Goal: Find specific page/section: Find specific page/section

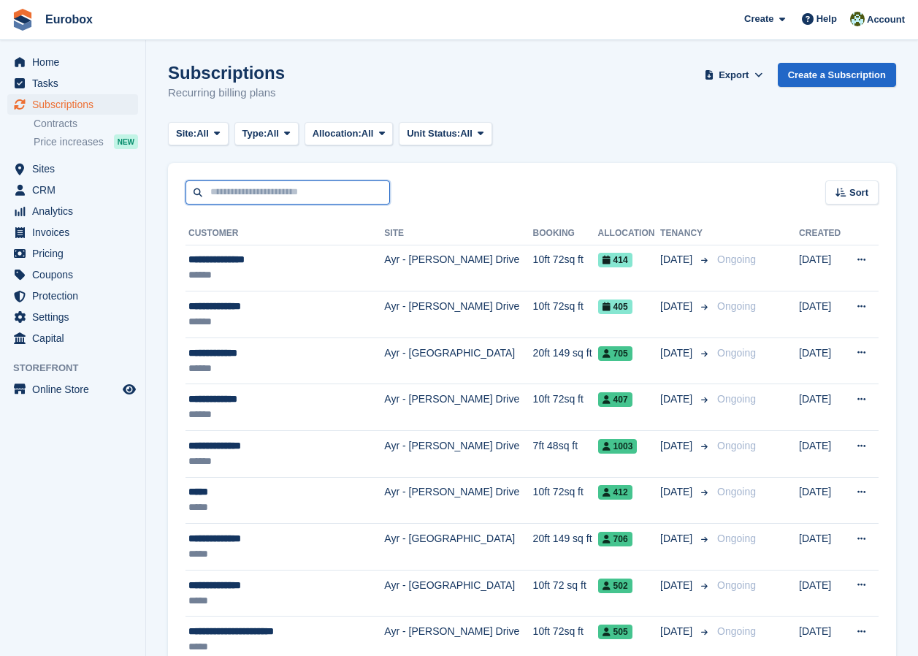
click at [224, 190] on input "text" at bounding box center [288, 192] width 205 height 24
click at [492, 166] on div "Sort Sort by Customer name Date created Move in date Move out date Created (old…" at bounding box center [532, 184] width 729 height 42
click at [241, 193] on input "text" at bounding box center [288, 192] width 205 height 24
type input "******"
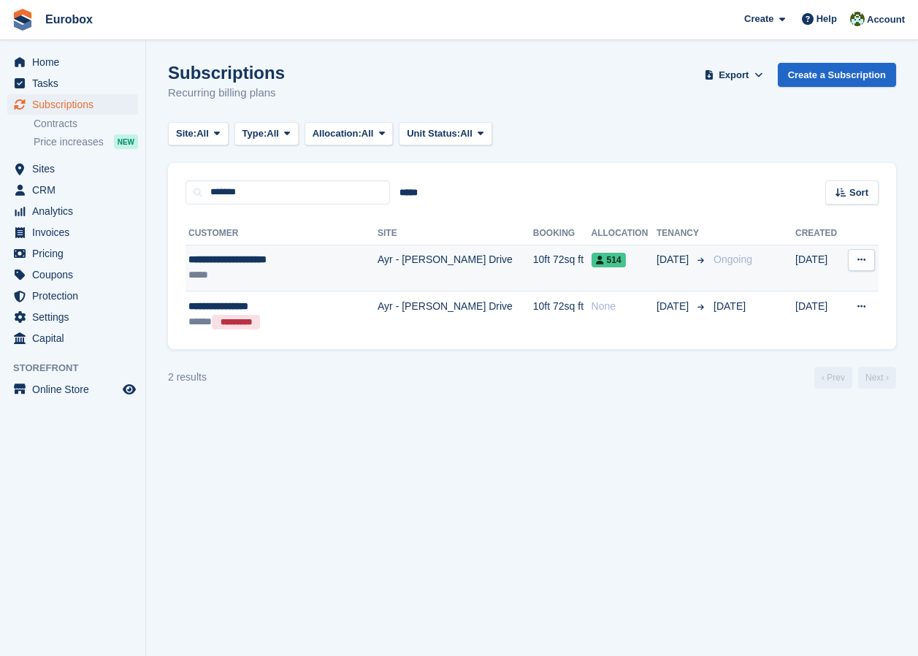
click at [238, 266] on div "**********" at bounding box center [271, 259] width 164 height 15
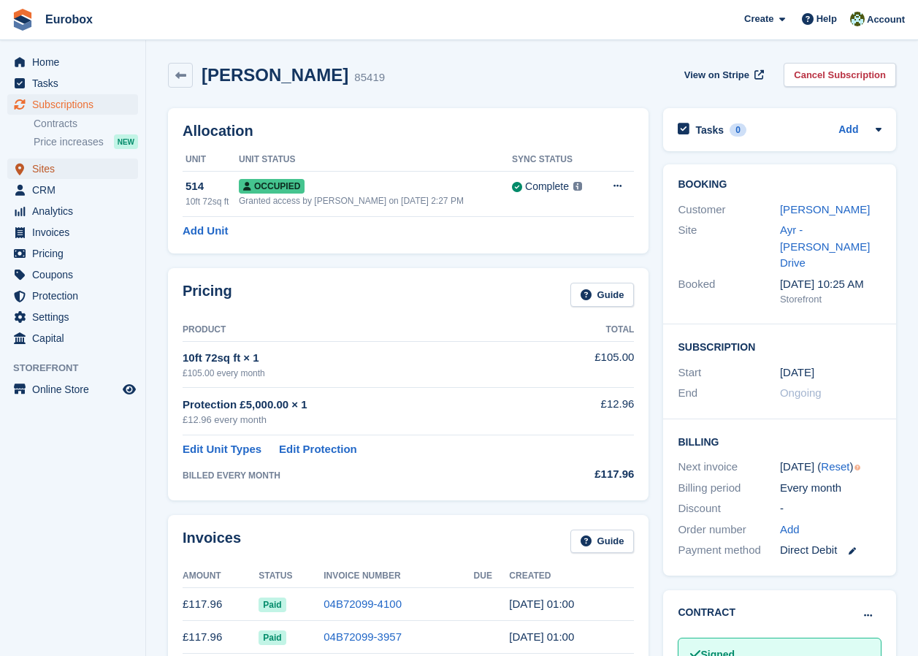
click at [60, 169] on span "Sites" at bounding box center [76, 169] width 88 height 20
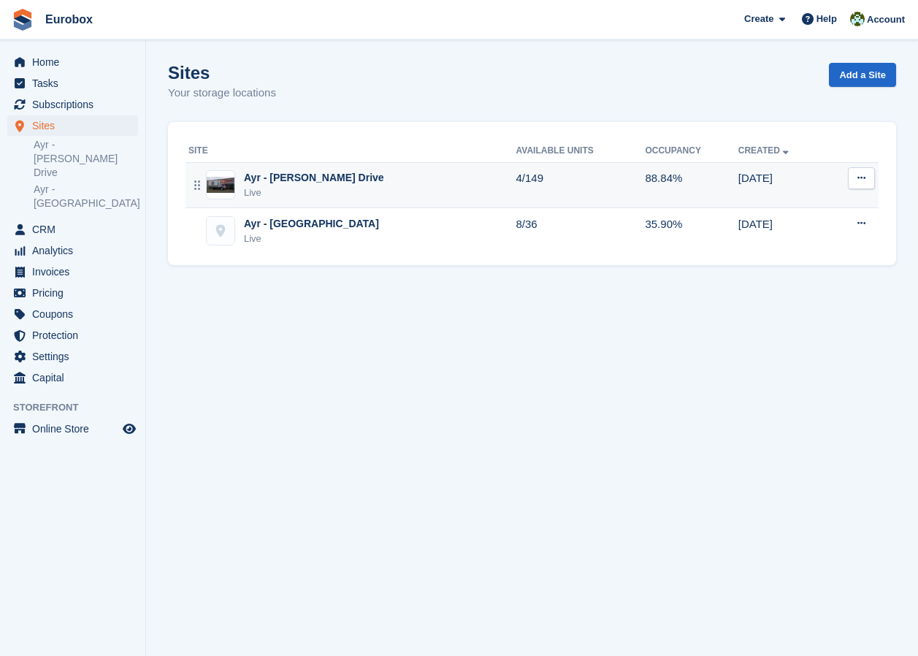
click at [289, 179] on div "Ayr - [PERSON_NAME] Drive" at bounding box center [314, 177] width 140 height 15
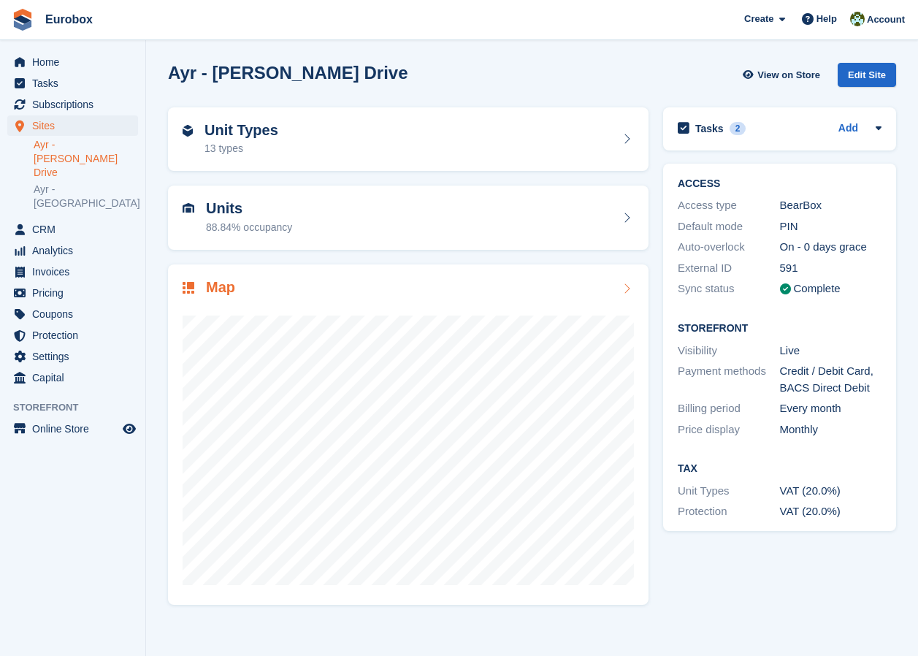
click at [625, 289] on icon at bounding box center [627, 289] width 15 height 12
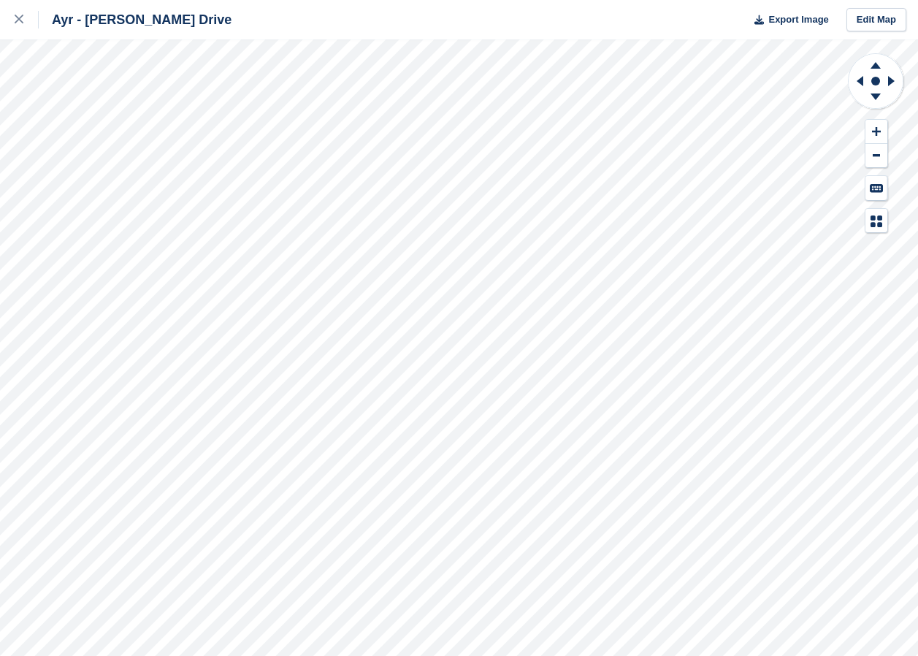
click at [66, 655] on html "Ayr - Whitfield Drive Export Image Edit Map" at bounding box center [459, 328] width 918 height 656
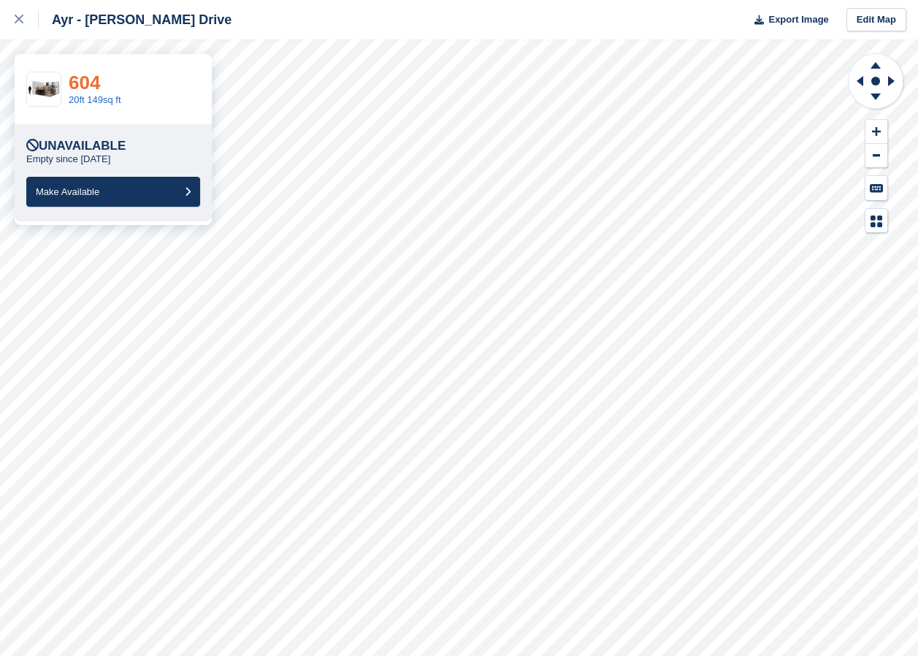
click at [83, 81] on link "604" at bounding box center [84, 83] width 31 height 22
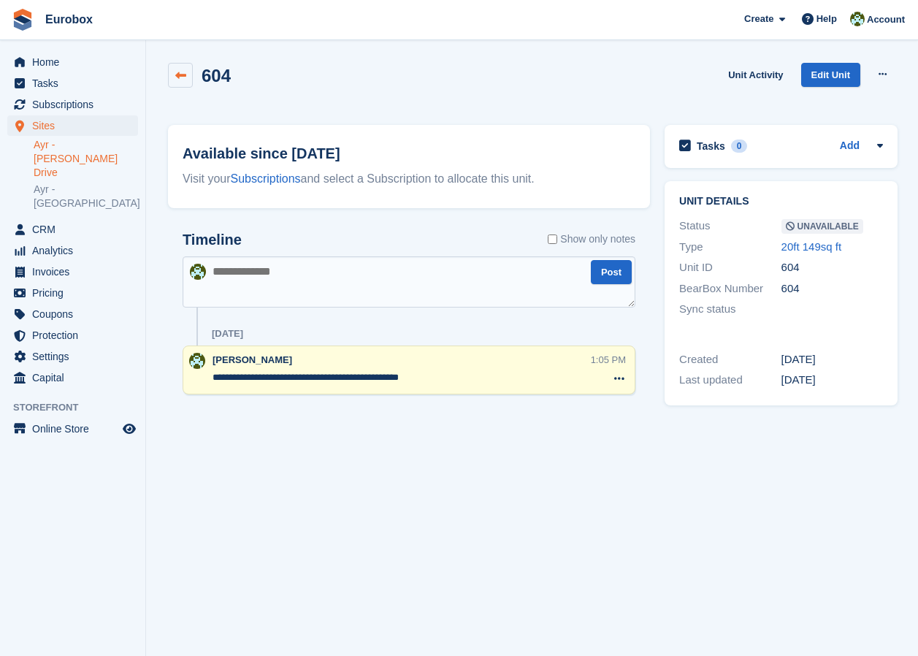
click at [177, 74] on icon at bounding box center [180, 75] width 11 height 11
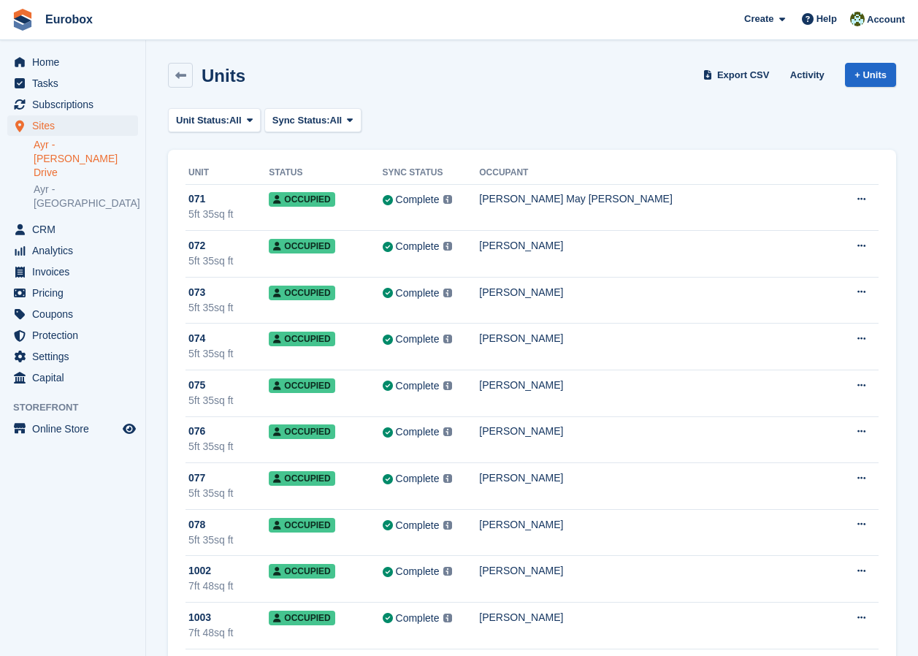
click at [83, 141] on link "Ayr - [PERSON_NAME] Drive" at bounding box center [86, 159] width 104 height 42
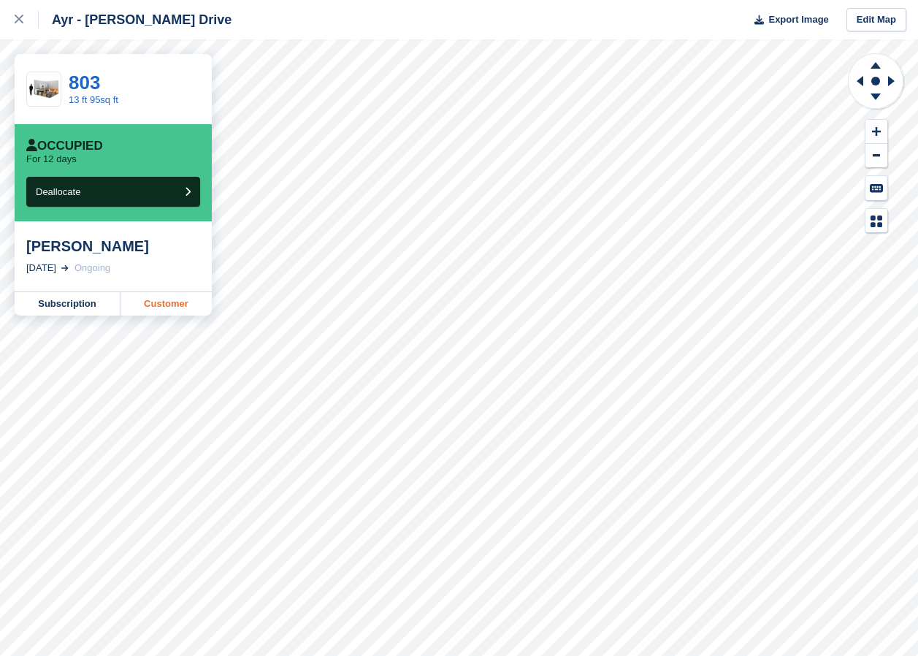
click at [186, 306] on link "Customer" at bounding box center [166, 303] width 91 height 23
